Goal: Task Accomplishment & Management: Use online tool/utility

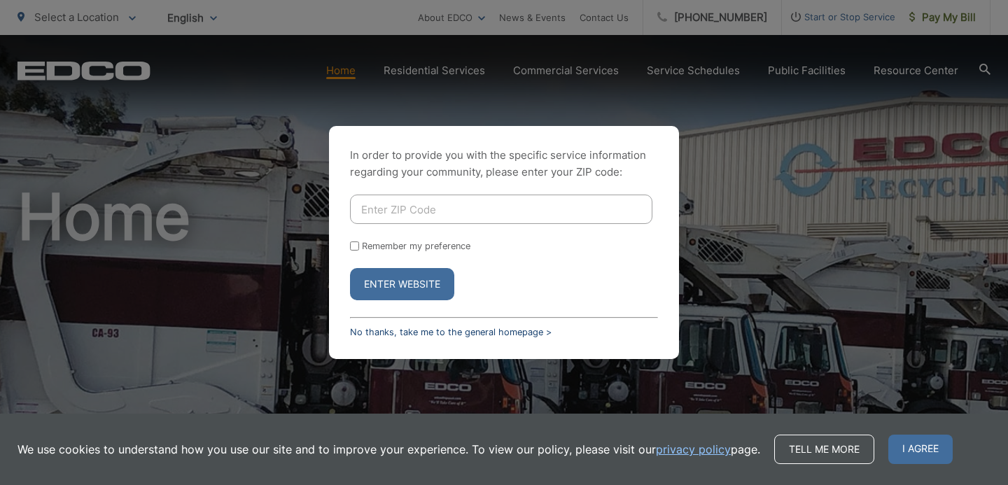
click at [404, 333] on link "No thanks, take me to the general homepage >" at bounding box center [451, 332] width 202 height 10
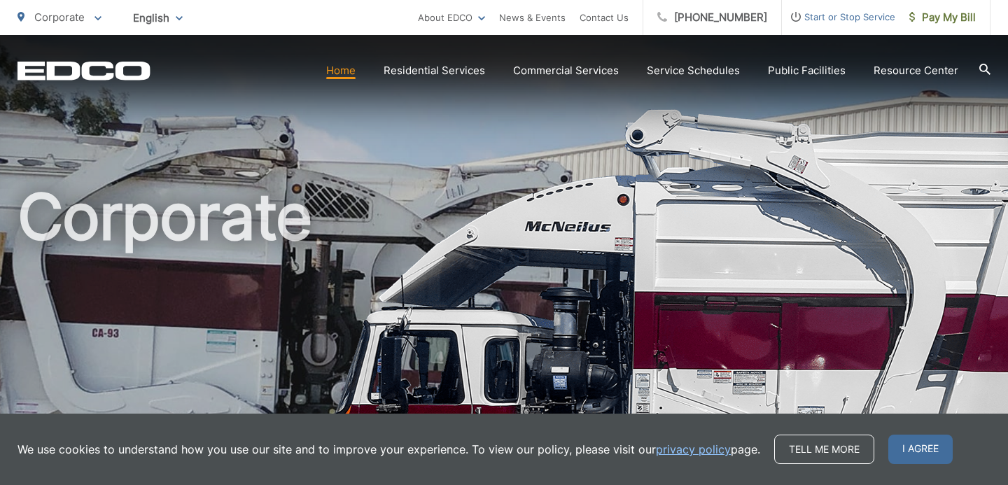
click at [912, 450] on span "I agree" at bounding box center [920, 449] width 64 height 29
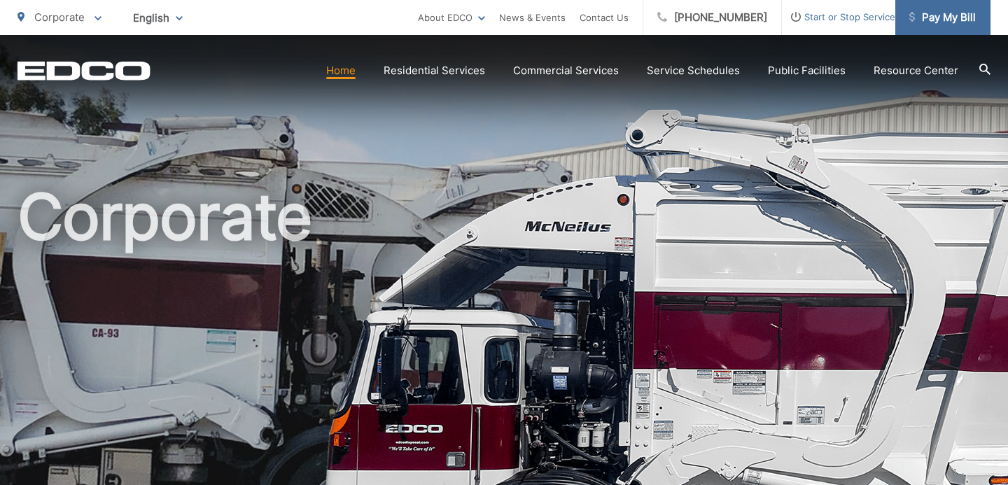
click at [936, 19] on span "Pay My Bill" at bounding box center [942, 17] width 66 height 17
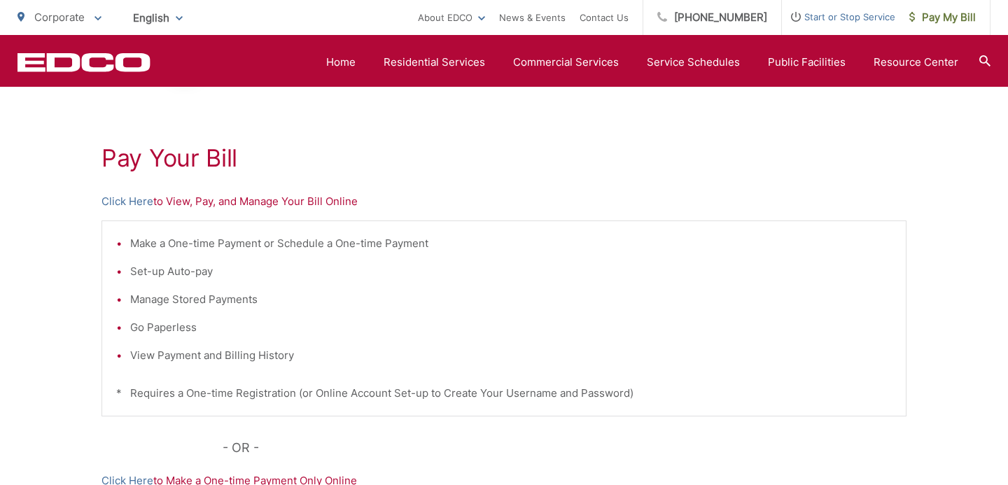
scroll to position [215, 0]
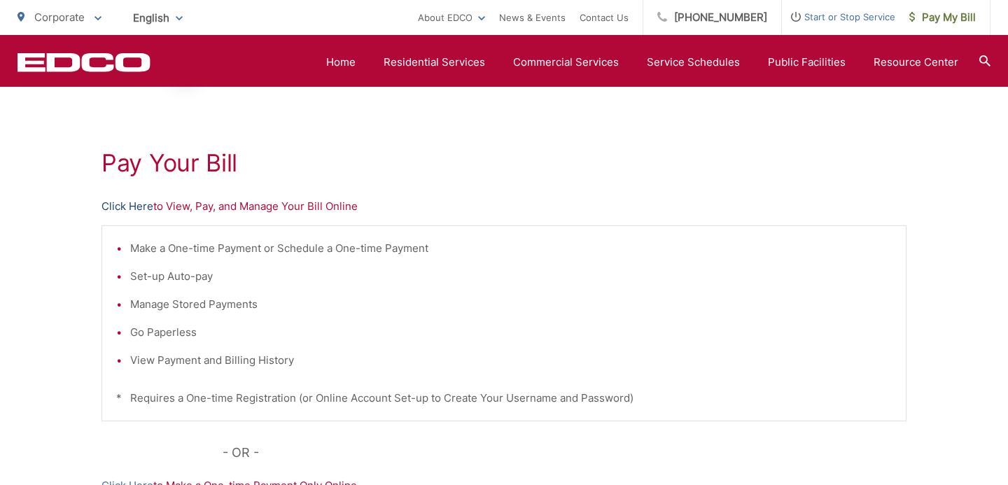
click at [119, 205] on link "Click Here" at bounding box center [127, 206] width 52 height 17
